Goal: Information Seeking & Learning: Learn about a topic

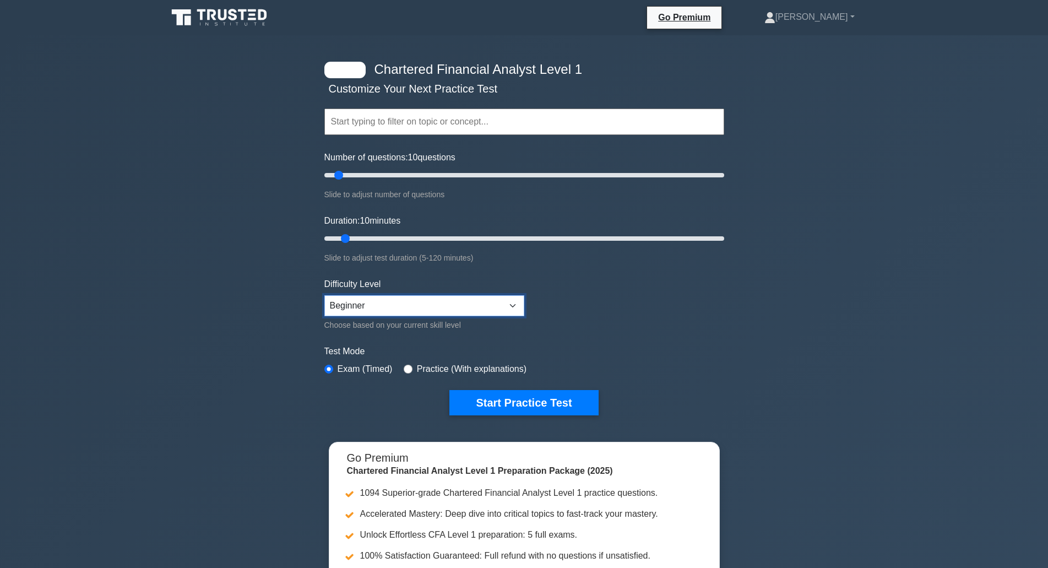
click at [394, 297] on select "Beginner Intermediate Expert" at bounding box center [424, 305] width 200 height 21
select select "intermediate"
click at [324, 295] on select "Beginner Intermediate Expert" at bounding box center [424, 305] width 200 height 21
click at [348, 63] on div at bounding box center [344, 70] width 41 height 17
click at [385, 123] on input "text" at bounding box center [524, 121] width 400 height 26
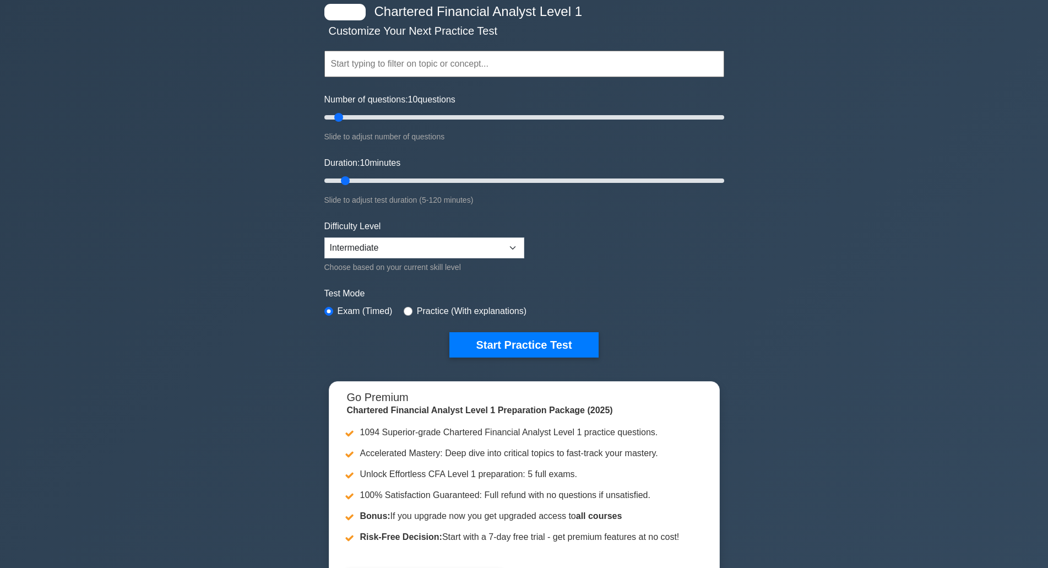
scroll to position [165, 0]
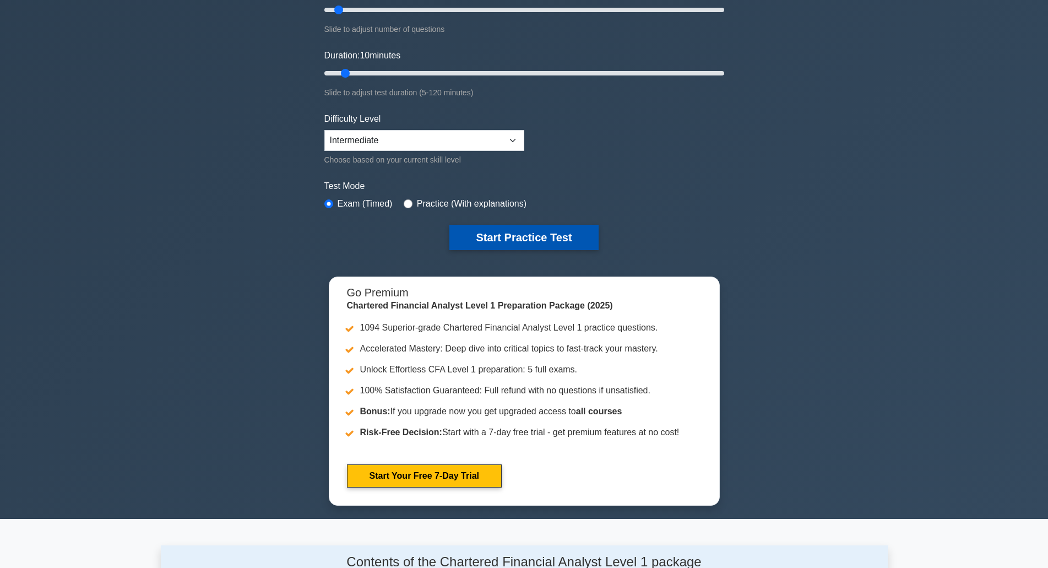
click at [512, 239] on button "Start Practice Test" at bounding box center [523, 237] width 149 height 25
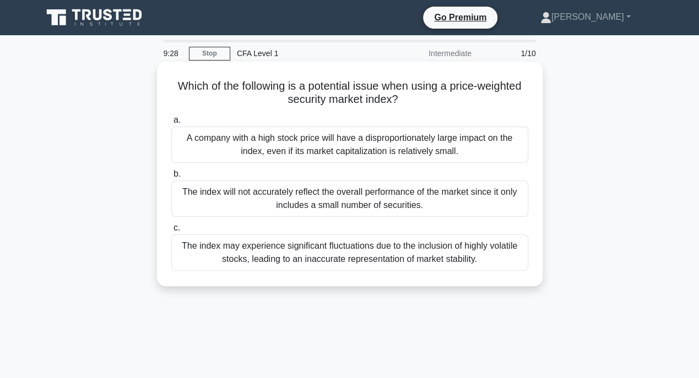
click at [347, 142] on div "A company with a high stock price will have a disproportionately large impact o…" at bounding box center [349, 145] width 357 height 36
click at [171, 124] on input "a. A company with a high stock price will have a disproportionately large impac…" at bounding box center [171, 120] width 0 height 7
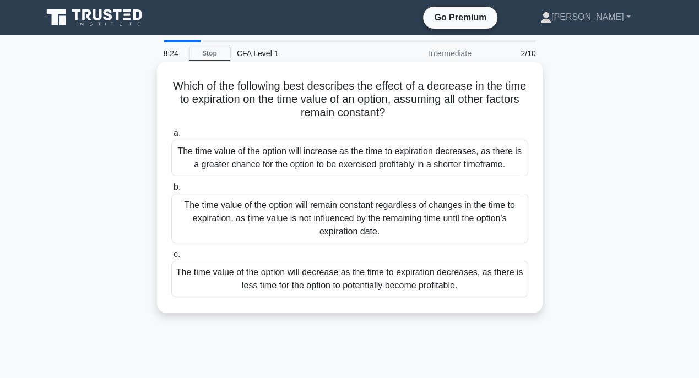
click at [381, 277] on div "The time value of the option will decrease as the time to expiration decreases,…" at bounding box center [349, 279] width 357 height 36
click at [171, 258] on input "c. The time value of the option will decrease as the time to expiration decreas…" at bounding box center [171, 254] width 0 height 7
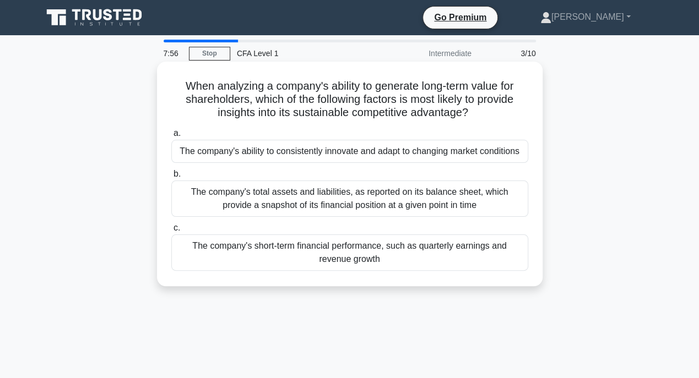
click at [402, 151] on div "The company's ability to consistently innovate and adapt to changing market con…" at bounding box center [349, 151] width 357 height 23
click at [171, 137] on input "a. The company's ability to consistently innovate and adapt to changing market …" at bounding box center [171, 133] width 0 height 7
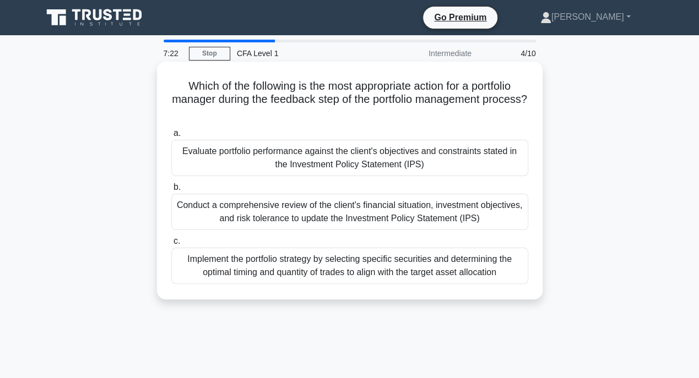
click at [357, 208] on div "Conduct a comprehensive review of the client's financial situation, investment …" at bounding box center [349, 212] width 357 height 36
click at [171, 191] on input "b. Conduct a comprehensive review of the client's financial situation, investme…" at bounding box center [171, 187] width 0 height 7
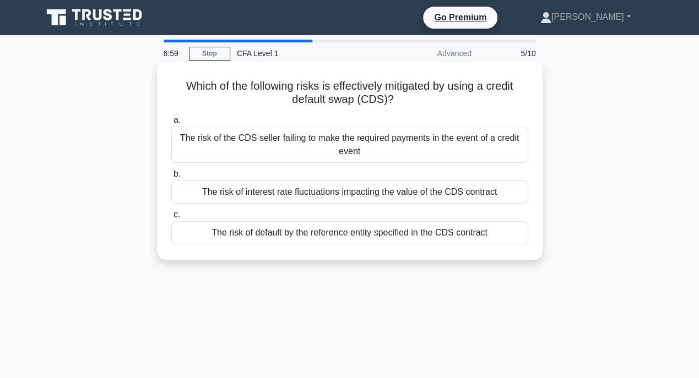
click at [468, 234] on div "The risk of default by the reference entity specified in the CDS contract" at bounding box center [349, 232] width 357 height 23
click at [171, 219] on input "c. The risk of default by the reference entity specified in the CDS contract" at bounding box center [171, 214] width 0 height 7
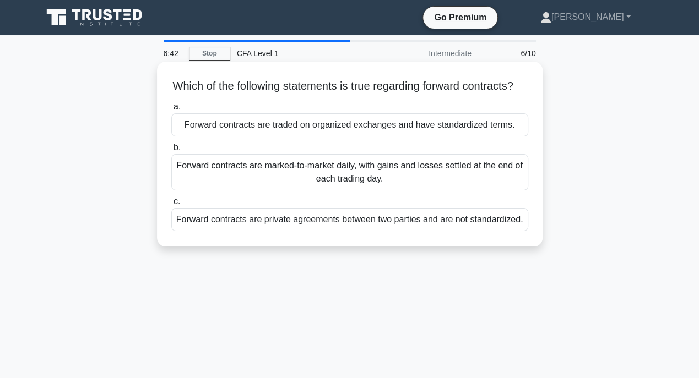
click at [441, 231] on div "Forward contracts are private agreements between two parties and are not standa…" at bounding box center [349, 219] width 357 height 23
click at [171, 205] on input "c. Forward contracts are private agreements between two parties and are not sta…" at bounding box center [171, 201] width 0 height 7
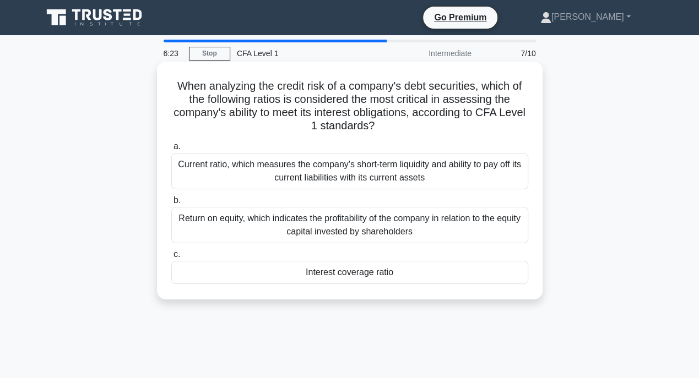
click at [364, 271] on div "Interest coverage ratio" at bounding box center [349, 272] width 357 height 23
click at [171, 258] on input "c. Interest coverage ratio" at bounding box center [171, 254] width 0 height 7
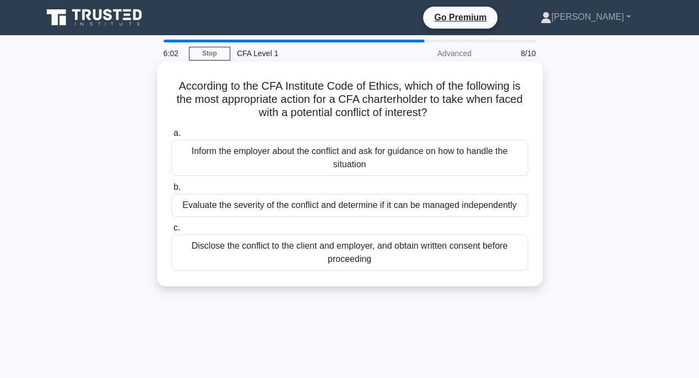
click at [429, 259] on div "Disclose the conflict to the client and employer, and obtain written consent be…" at bounding box center [349, 252] width 357 height 36
click at [171, 232] on input "c. Disclose the conflict to the client and employer, and obtain written consent…" at bounding box center [171, 228] width 0 height 7
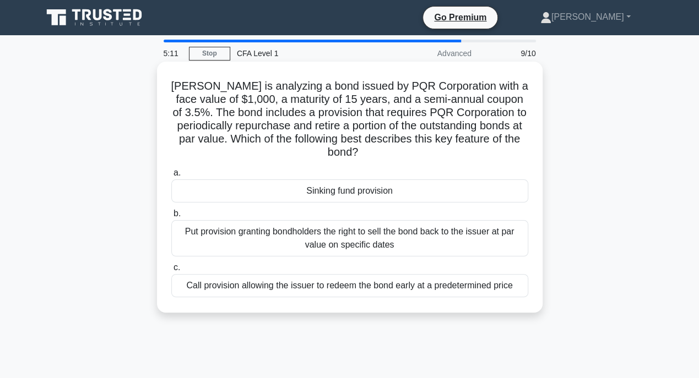
click at [301, 240] on div "Put provision granting bondholders the right to sell the bond back to the issue…" at bounding box center [349, 238] width 357 height 36
click at [171, 217] on input "b. Put provision granting bondholders the right to sell the bond back to the is…" at bounding box center [171, 213] width 0 height 7
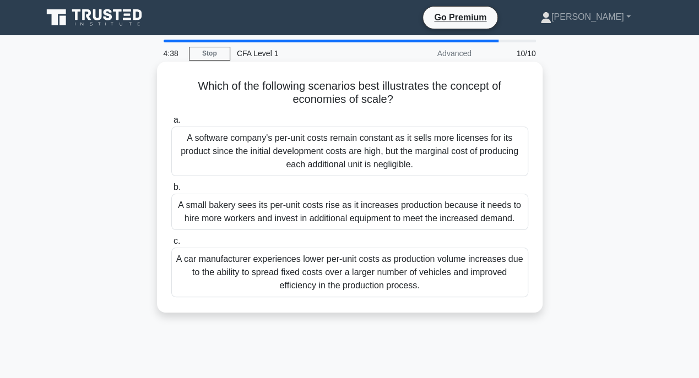
click at [361, 281] on div "A car manufacturer experiences lower per-unit costs as production volume increa…" at bounding box center [349, 273] width 357 height 50
click at [171, 245] on input "c. A car manufacturer experiences lower per-unit costs as production volume inc…" at bounding box center [171, 241] width 0 height 7
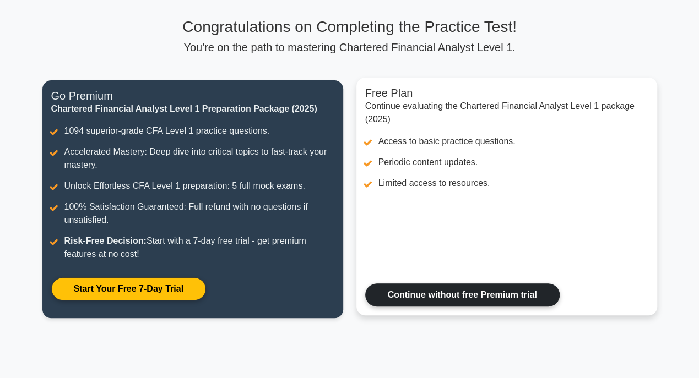
scroll to position [51, 0]
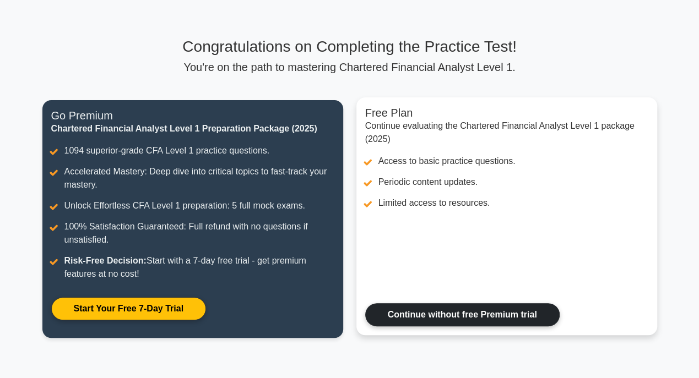
click at [441, 314] on link "Continue without free Premium trial" at bounding box center [462, 314] width 194 height 23
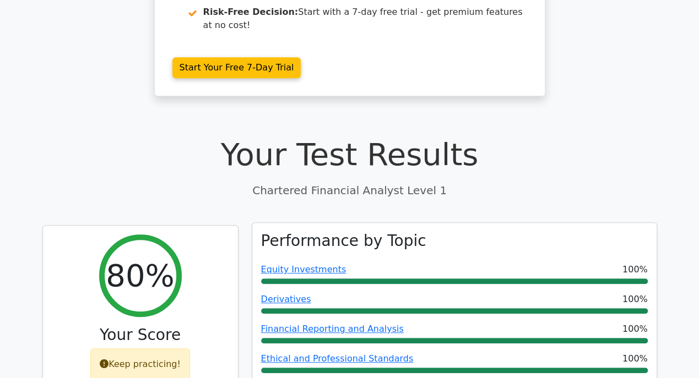
scroll to position [367, 0]
